Goal: Task Accomplishment & Management: Complete application form

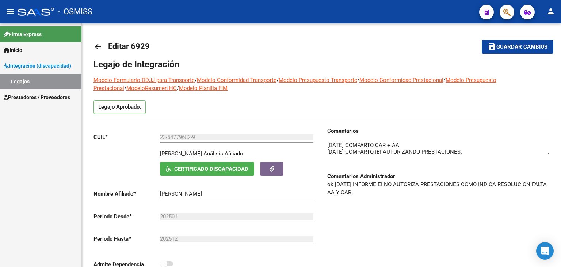
scroll to position [7, 0]
click at [18, 95] on span "Prestadores / Proveedores" at bounding box center [37, 97] width 66 height 8
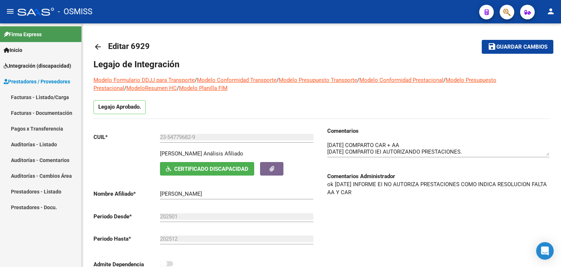
click at [23, 95] on link "Facturas - Listado/Carga" at bounding box center [40, 97] width 81 height 16
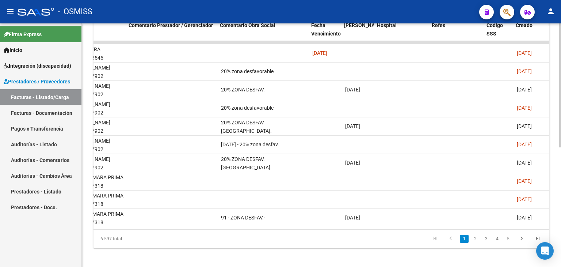
scroll to position [0, 1134]
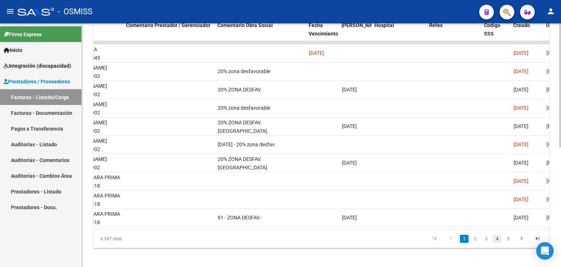
click at [499, 242] on link "4" at bounding box center [497, 239] width 9 height 8
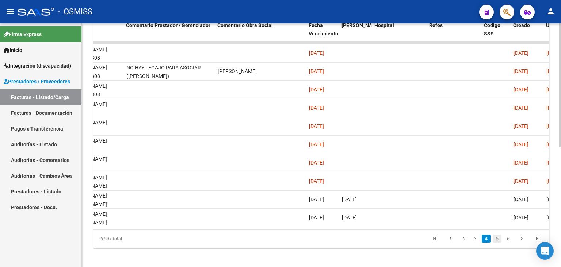
click at [495, 240] on link "5" at bounding box center [497, 239] width 9 height 8
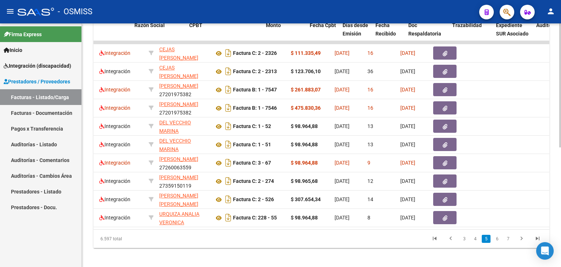
scroll to position [0, 0]
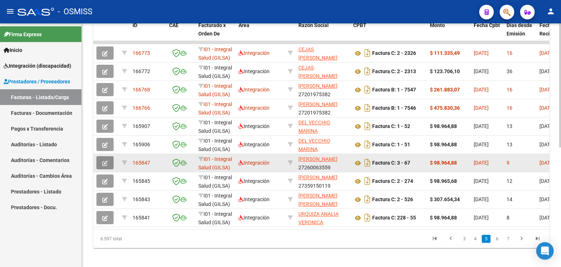
click at [104, 163] on icon "button" at bounding box center [104, 162] width 5 height 5
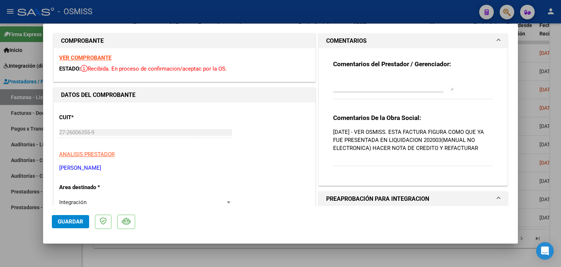
scroll to position [110, 0]
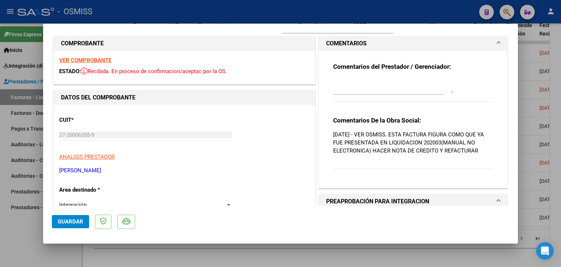
click at [353, 130] on p "[DATE] - VER OSMISS. ESTA FACTURA FIGURA COMO QUE YA FUE PRESENTADA EN LIQUIDAC…" at bounding box center [413, 142] width 160 height 24
click at [344, 91] on textarea at bounding box center [393, 86] width 121 height 15
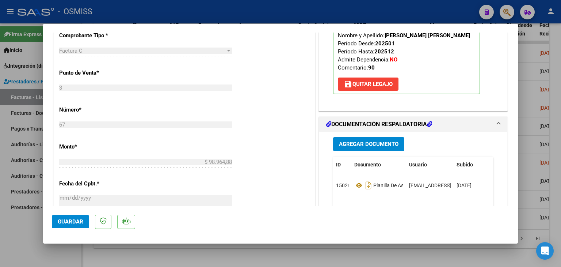
scroll to position [438, 0]
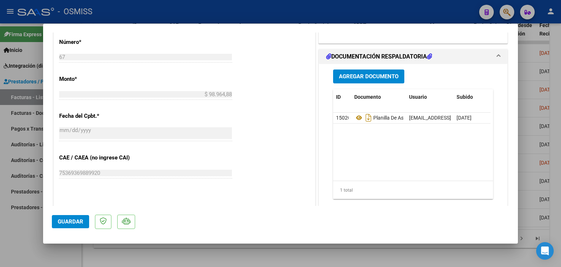
type textarea "17/09 ADJUNTO NC"
click at [359, 80] on span "Agregar Documento" at bounding box center [369, 76] width 60 height 7
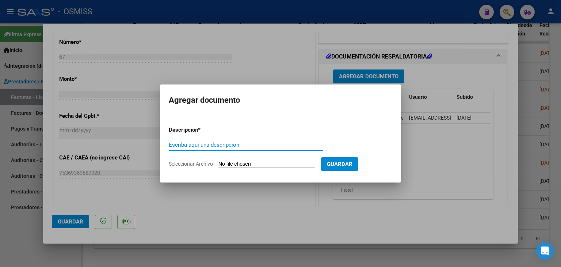
click at [262, 164] on input "Seleccionar Archivo" at bounding box center [266, 164] width 97 height 7
type input "C:\fakepath\27260063559_013_00003_00000025-nota credito-Osmiss-[DATE].pdf"
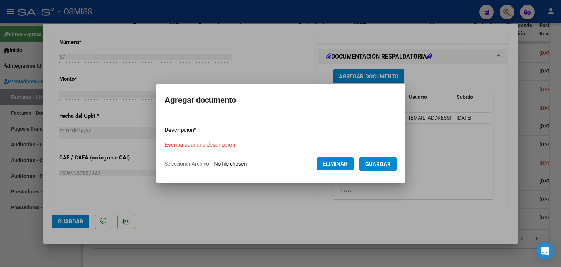
click at [205, 142] on input "Escriba aquí una descripcion" at bounding box center [245, 144] width 160 height 7
type input "NOTA DE CREDITO"
click at [378, 164] on span "Guardar" at bounding box center [378, 164] width 26 height 7
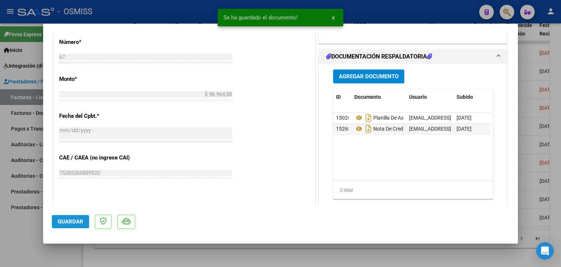
click at [79, 224] on span "Guardar" at bounding box center [71, 221] width 26 height 7
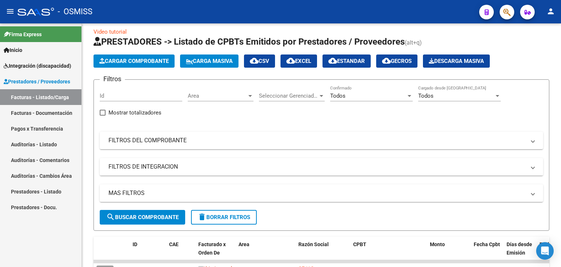
scroll to position [7, 0]
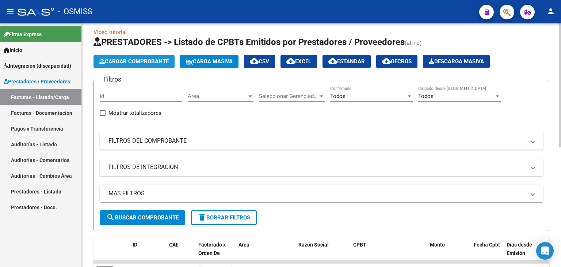
click at [129, 62] on span "Cargar Comprobante" at bounding box center [133, 61] width 69 height 7
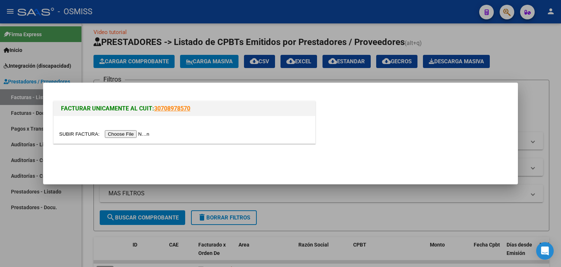
click at [127, 133] on input "file" at bounding box center [105, 134] width 92 height 8
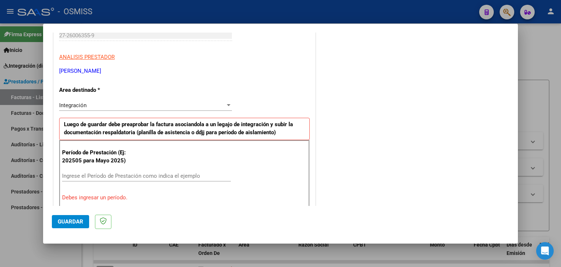
scroll to position [130, 0]
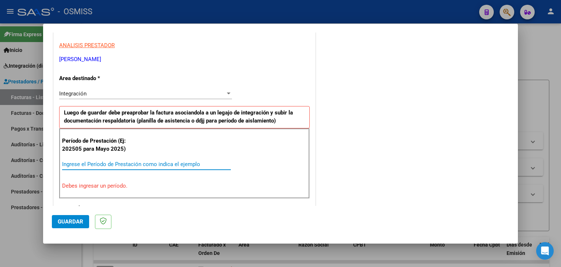
click at [91, 163] on input "Ingrese el Período de Prestación como indica el ejemplo" at bounding box center [146, 164] width 169 height 7
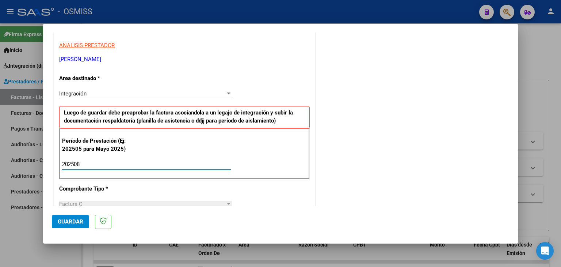
type input "202508"
click at [153, 147] on div "Período de Prestación (Ej: 202505 para [DATE]) 202508 Ingrese el Período de Pre…" at bounding box center [184, 153] width 251 height 51
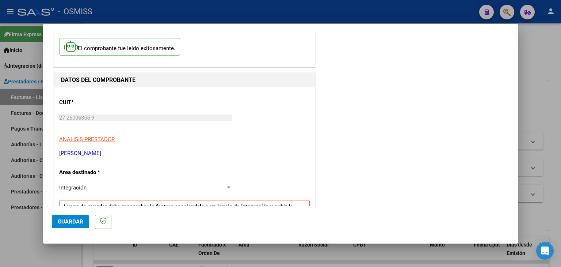
scroll to position [0, 0]
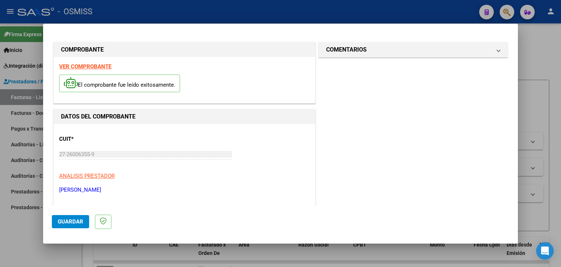
click at [94, 64] on strong "VER COMPROBANTE" at bounding box center [85, 66] width 52 height 7
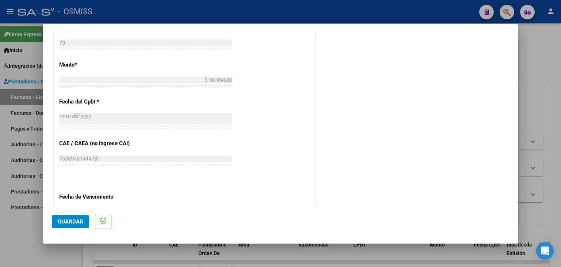
scroll to position [402, 0]
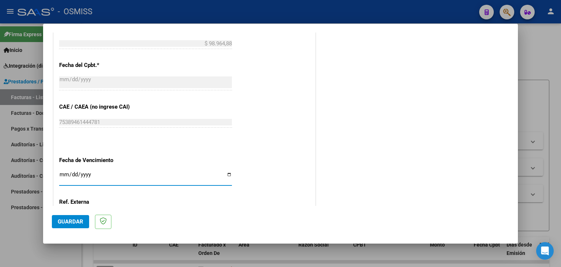
click at [64, 175] on input "Ingresar la fecha" at bounding box center [145, 177] width 173 height 12
type input "0205-09-27"
type input "[DATE]"
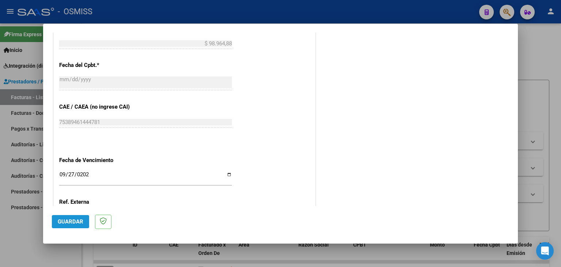
click at [62, 221] on span "Guardar" at bounding box center [71, 221] width 26 height 7
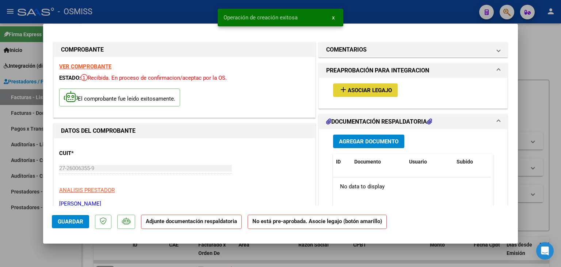
click at [363, 86] on button "add Asociar Legajo" at bounding box center [365, 90] width 65 height 14
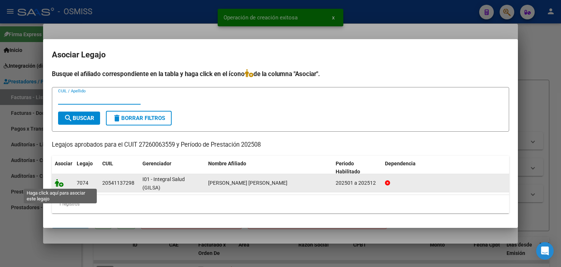
click at [56, 182] on icon at bounding box center [59, 183] width 9 height 8
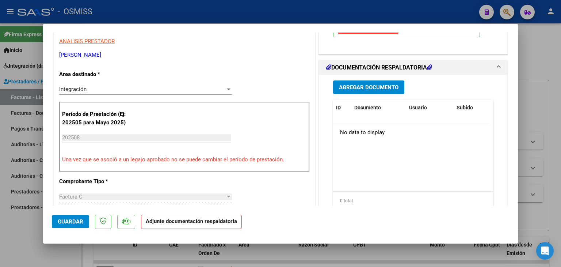
scroll to position [146, 0]
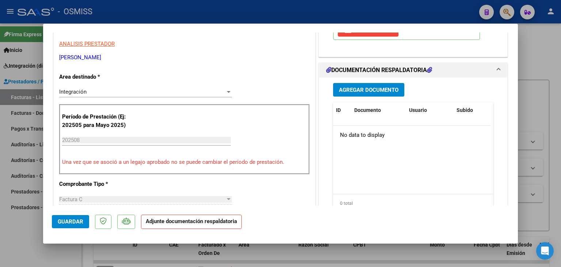
click at [348, 108] on div "Agregar Documento ID Documento Usuario Subido Acción No data to display 0 total…" at bounding box center [413, 150] width 171 height 146
click at [348, 96] on button "Agregar Documento" at bounding box center [368, 90] width 71 height 14
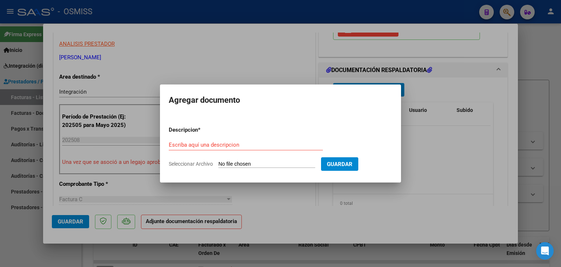
click at [271, 160] on app-file-uploader "Seleccionar Archivo" at bounding box center [245, 163] width 152 height 7
click at [268, 165] on input "Seleccionar Archivo" at bounding box center [266, 164] width 97 height 7
type input "C:\fakepath\asistencia (11).pdf"
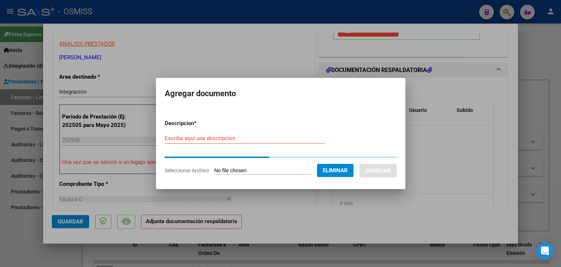
click at [207, 137] on input "Escriba aquí una descripcion" at bounding box center [245, 138] width 160 height 7
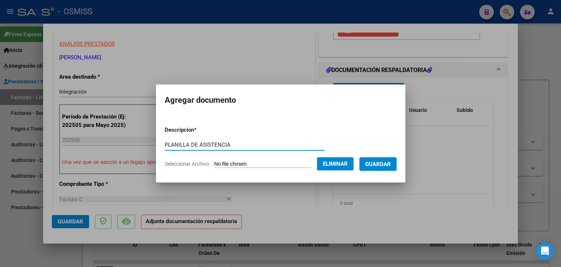
type input "PLANILLA DE ASISTENCIA"
click at [385, 166] on span "Guardar" at bounding box center [378, 164] width 26 height 7
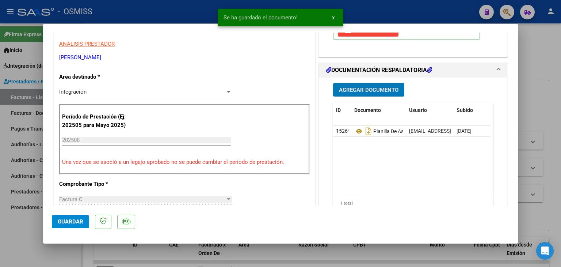
click at [75, 221] on span "Guardar" at bounding box center [71, 221] width 26 height 7
type input "$ 0,00"
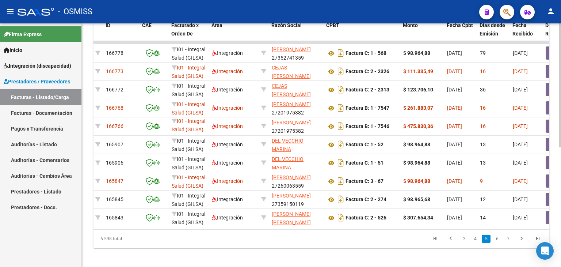
scroll to position [0, 0]
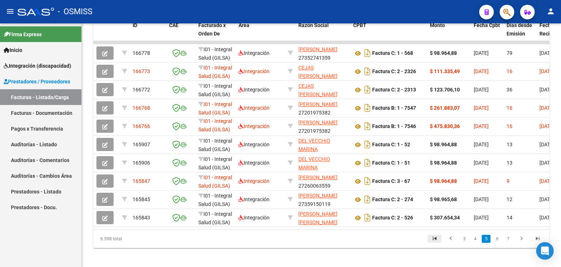
click at [432, 241] on icon "go to first page" at bounding box center [434, 239] width 9 height 9
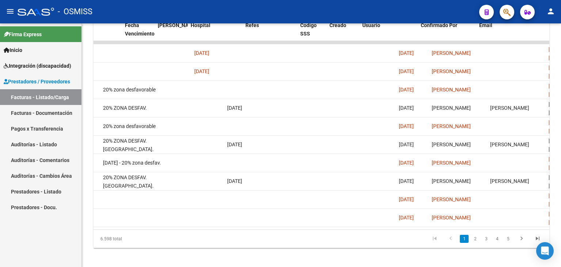
scroll to position [0, 1318]
